Goal: Use online tool/utility: Utilize a website feature to perform a specific function

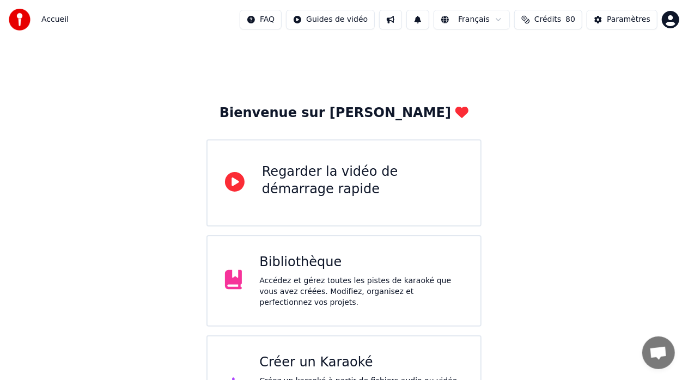
click at [336, 359] on div "Créer un Karaoké" at bounding box center [361, 362] width 204 height 17
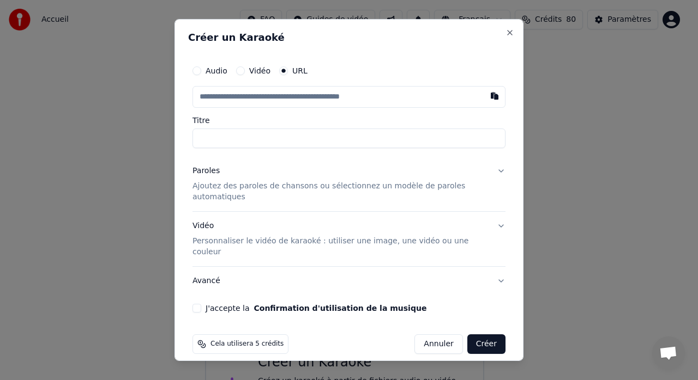
click at [198, 75] on button "Audio" at bounding box center [196, 70] width 9 height 9
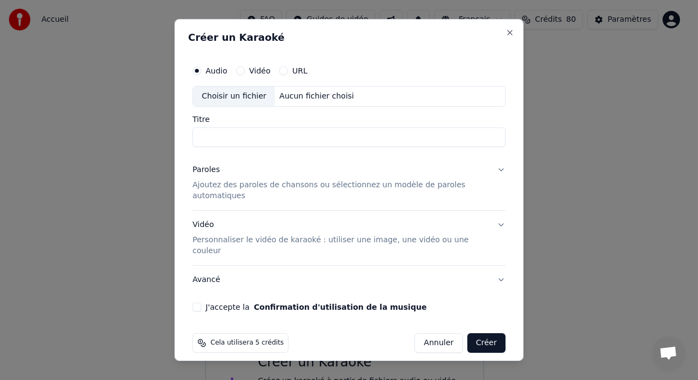
click at [232, 104] on div "Choisir un fichier" at bounding box center [234, 97] width 82 height 20
type input "**********"
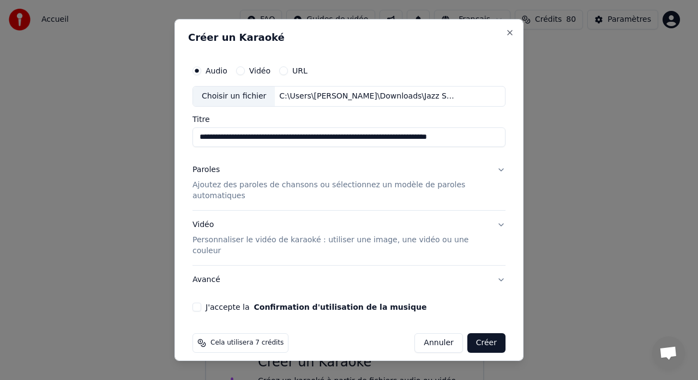
click at [199, 303] on button "J'accepte la Confirmation d'utilisation de la musique" at bounding box center [196, 307] width 9 height 9
click at [488, 334] on button "Créer" at bounding box center [486, 344] width 38 height 20
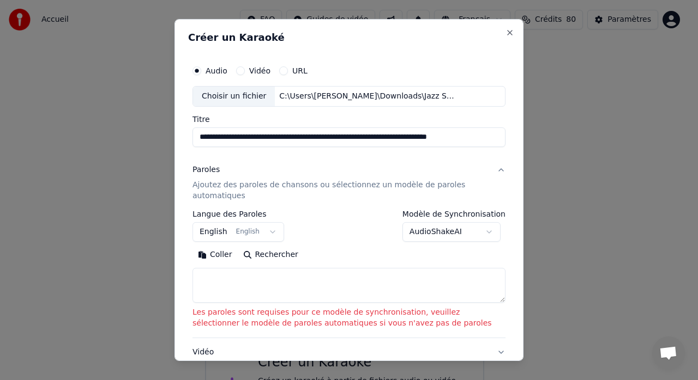
click at [217, 275] on textarea at bounding box center [348, 285] width 313 height 35
click at [222, 257] on button "Coller" at bounding box center [214, 254] width 45 height 17
type textarea "**********"
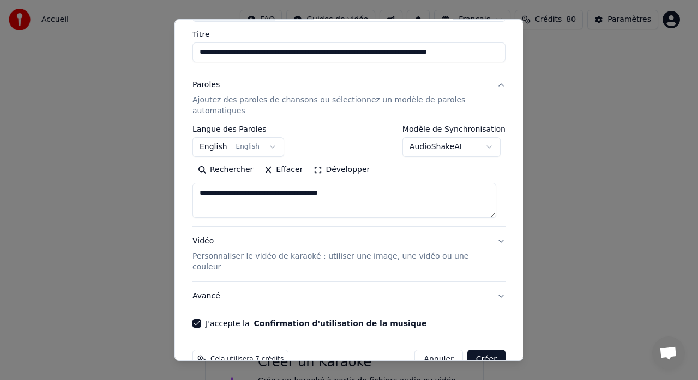
scroll to position [100, 0]
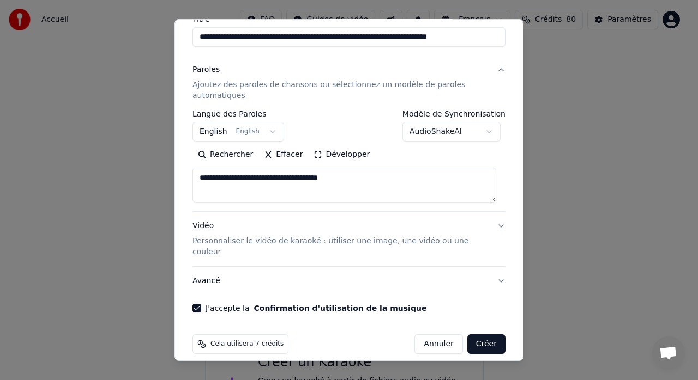
click at [481, 335] on button "Créer" at bounding box center [486, 345] width 38 height 20
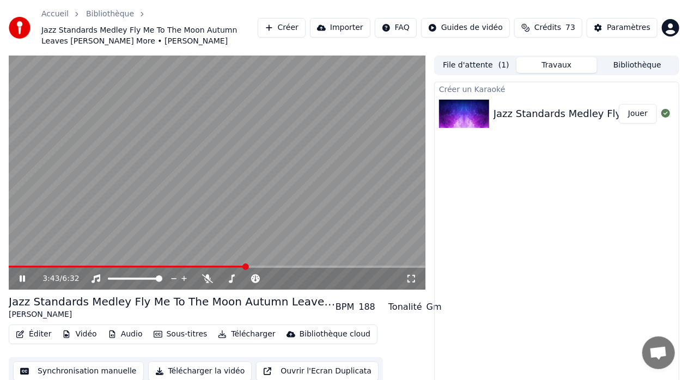
click at [23, 276] on icon at bounding box center [22, 279] width 5 height 7
click at [277, 29] on button "Créer" at bounding box center [282, 28] width 48 height 20
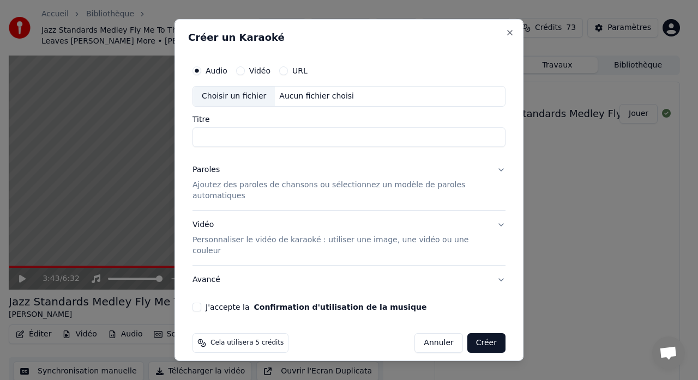
click at [220, 99] on div "Choisir un fichier" at bounding box center [234, 97] width 82 height 20
type input "**********"
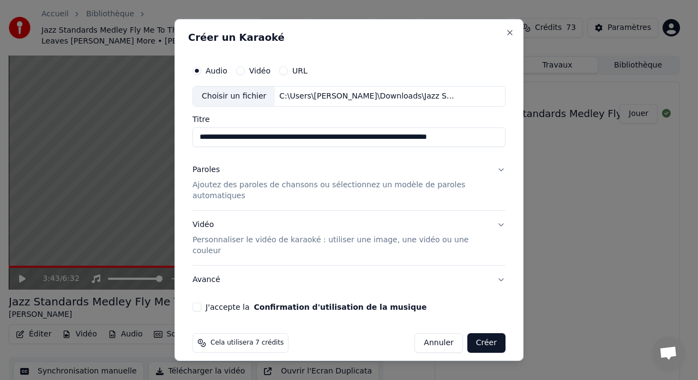
click at [199, 303] on button "J'accepte la Confirmation d'utilisation de la musique" at bounding box center [196, 307] width 9 height 9
click at [481, 334] on button "Créer" at bounding box center [486, 344] width 38 height 20
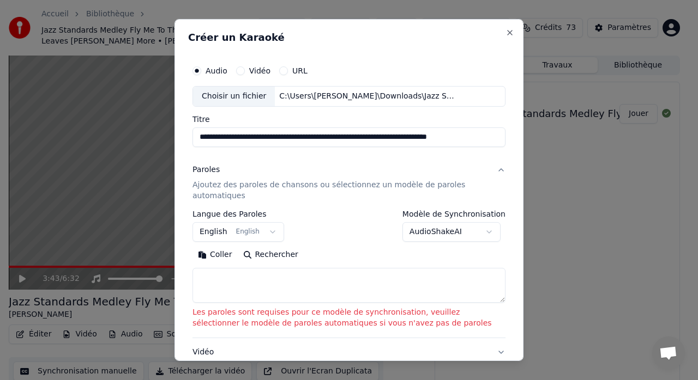
click at [205, 278] on textarea at bounding box center [348, 285] width 313 height 35
click at [217, 254] on button "Coller" at bounding box center [214, 254] width 45 height 17
type textarea "**********"
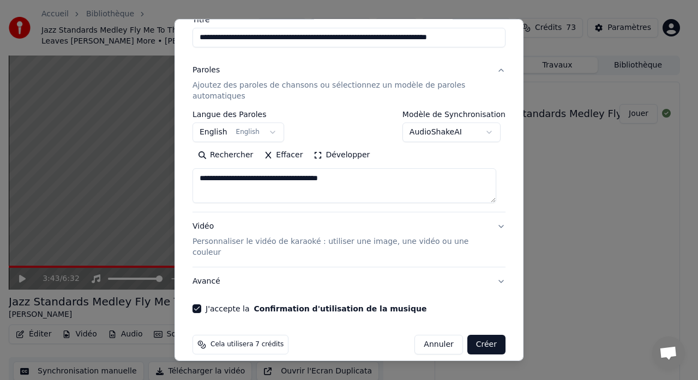
scroll to position [100, 0]
click at [474, 335] on button "Créer" at bounding box center [486, 345] width 38 height 20
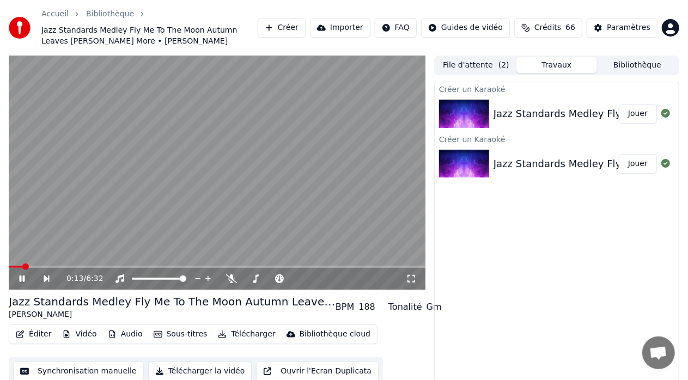
click at [21, 278] on icon at bounding box center [22, 279] width 5 height 7
click at [281, 22] on button "Créer" at bounding box center [282, 28] width 48 height 20
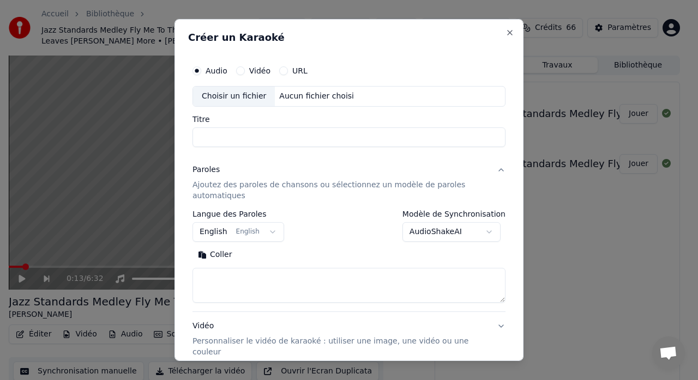
click at [220, 94] on div "Choisir un fichier" at bounding box center [234, 97] width 82 height 20
click at [233, 88] on div "Choisir un fichier" at bounding box center [234, 97] width 82 height 20
type input "**********"
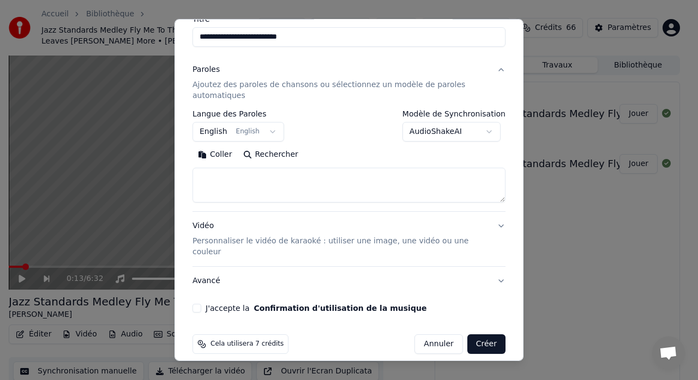
scroll to position [46, 0]
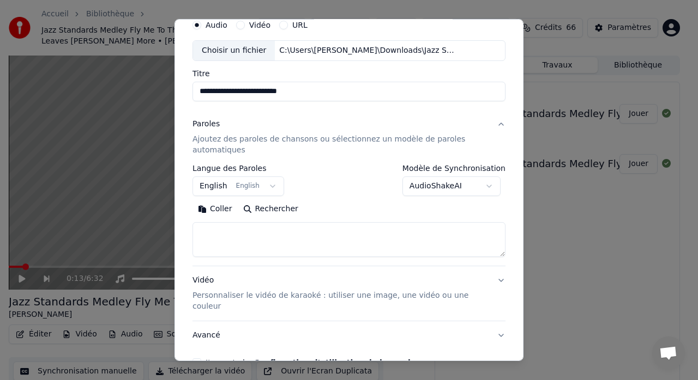
click at [210, 231] on textarea at bounding box center [348, 239] width 313 height 35
click at [222, 210] on button "Coller" at bounding box center [214, 209] width 45 height 17
type textarea "**********"
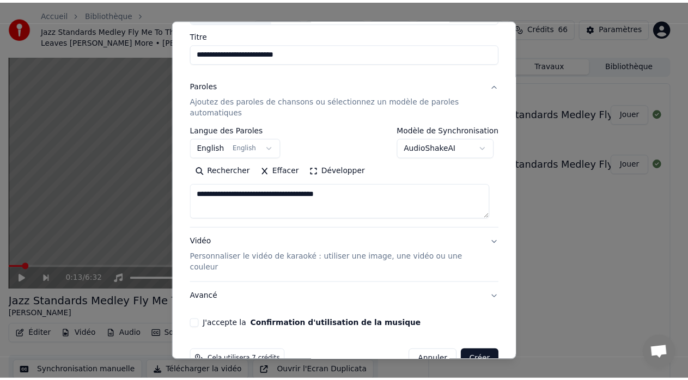
scroll to position [100, 0]
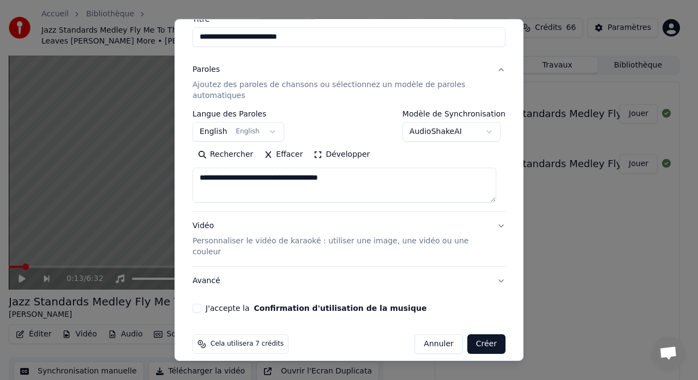
click at [201, 304] on button "J'accepte la Confirmation d'utilisation de la musique" at bounding box center [196, 308] width 9 height 9
click at [478, 335] on button "Créer" at bounding box center [486, 345] width 38 height 20
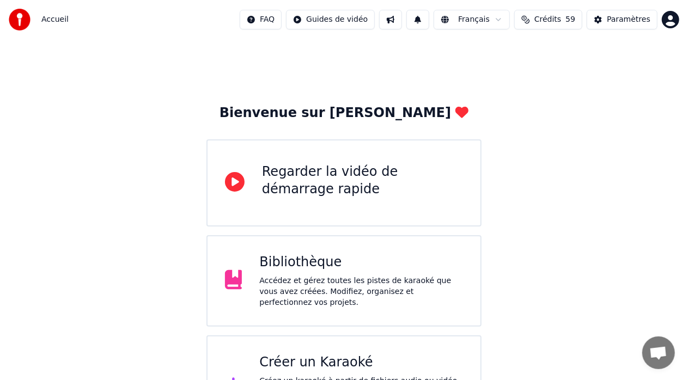
click at [306, 343] on div "Créer un Karaoké Créez un karaoké à partir de fichiers audio ou vidéo (MP3, MP4…" at bounding box center [344, 387] width 275 height 102
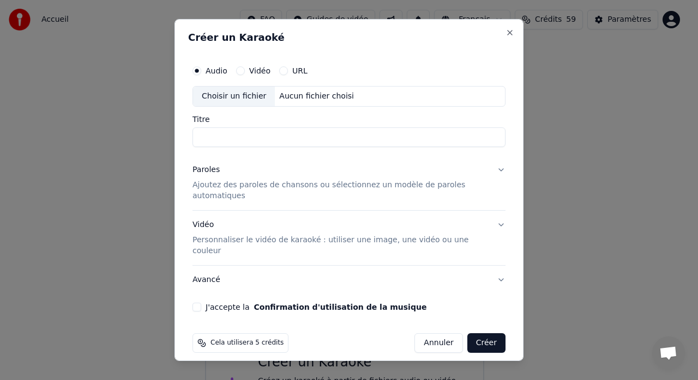
click at [218, 102] on div "Choisir un fichier" at bounding box center [234, 97] width 82 height 20
type input "**********"
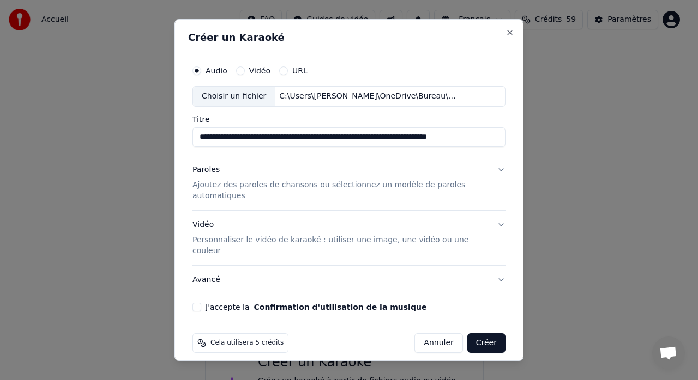
click at [198, 303] on button "J'accepte la Confirmation d'utilisation de la musique" at bounding box center [196, 307] width 9 height 9
click at [483, 334] on button "Créer" at bounding box center [486, 344] width 38 height 20
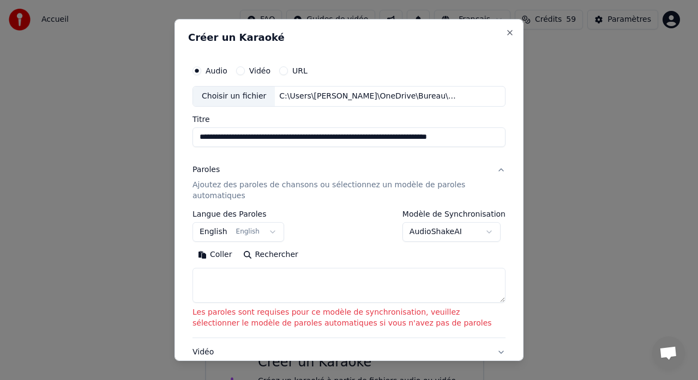
click at [207, 276] on textarea at bounding box center [348, 285] width 313 height 35
click at [225, 254] on button "Coller" at bounding box center [214, 254] width 45 height 17
type textarea "**********"
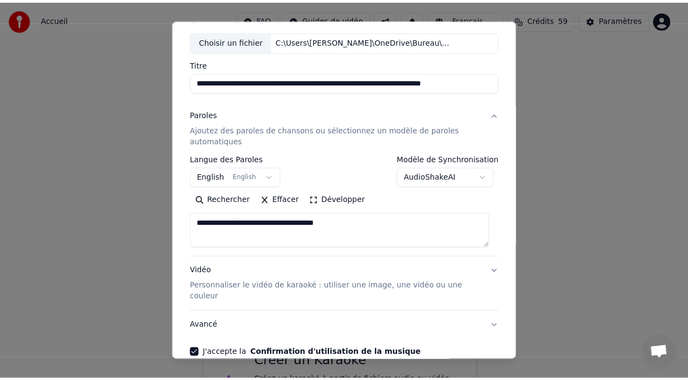
scroll to position [100, 0]
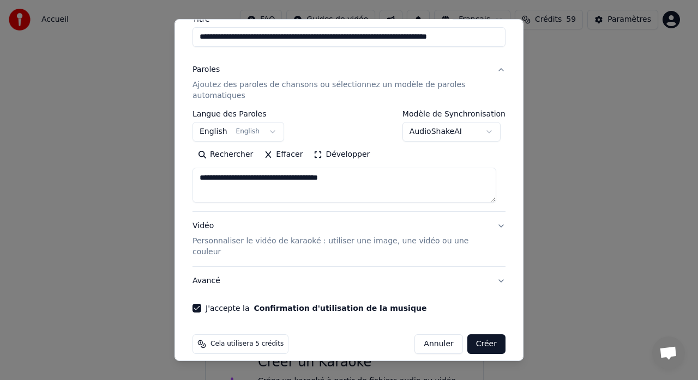
click at [476, 336] on button "Créer" at bounding box center [486, 345] width 38 height 20
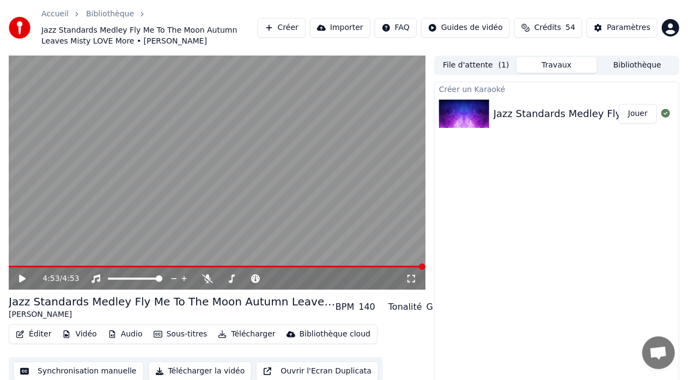
click at [240, 335] on button "Télécharger" at bounding box center [247, 334] width 66 height 15
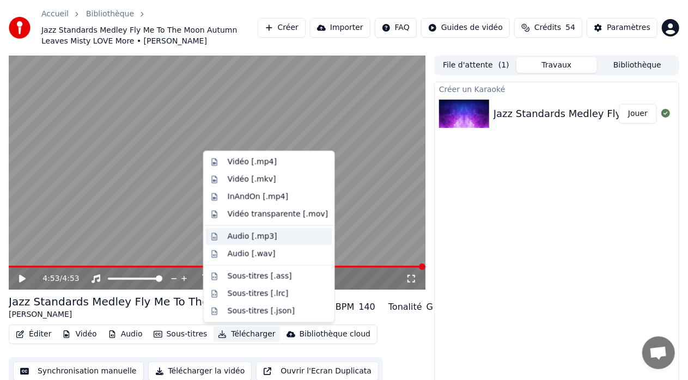
click at [243, 237] on div "Audio [.mp3]" at bounding box center [253, 237] width 50 height 11
